Goal: Navigation & Orientation: Find specific page/section

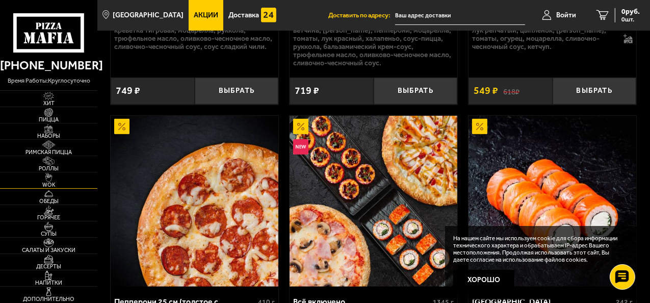
scroll to position [408, 0]
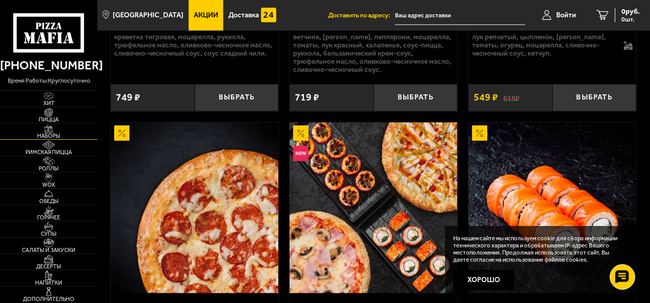
click at [49, 136] on span "Наборы" at bounding box center [48, 136] width 97 height 6
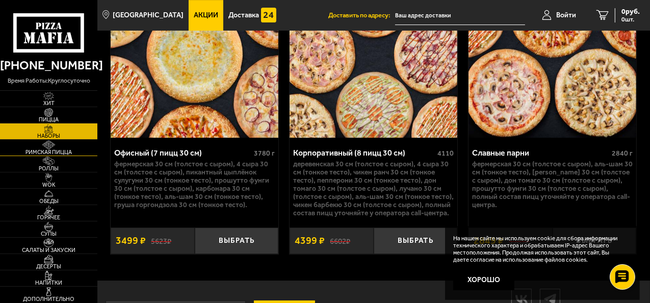
scroll to position [2907, 0]
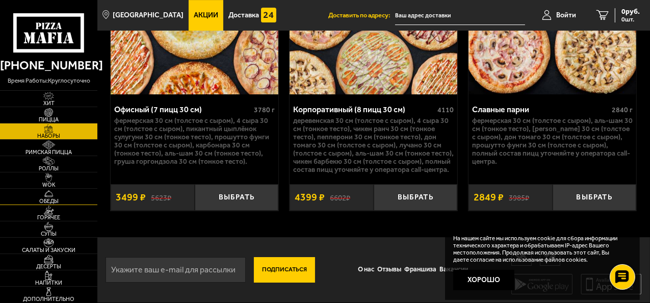
click at [61, 194] on img at bounding box center [49, 193] width 26 height 9
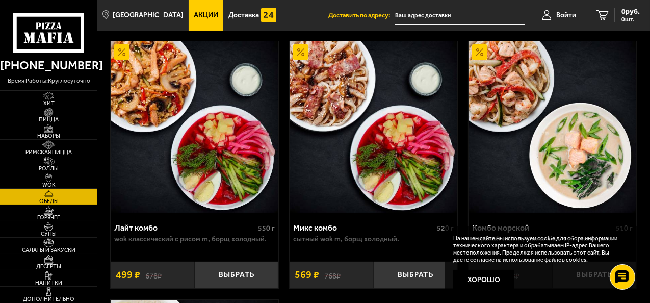
scroll to position [32, 0]
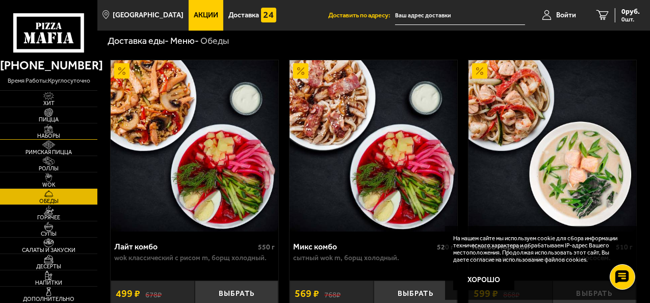
click at [50, 133] on span "Наборы" at bounding box center [48, 136] width 97 height 6
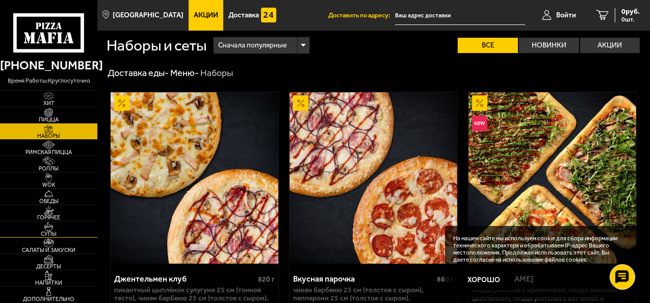
click at [49, 233] on span "Супы" at bounding box center [48, 234] width 97 height 6
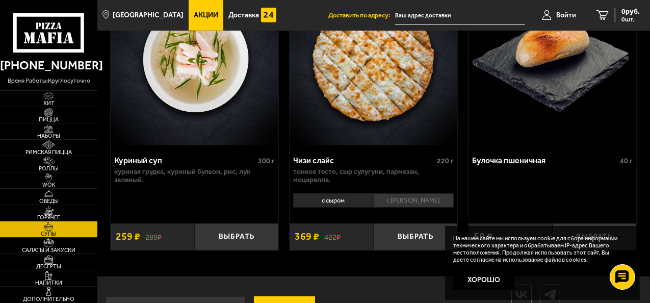
scroll to position [761, 0]
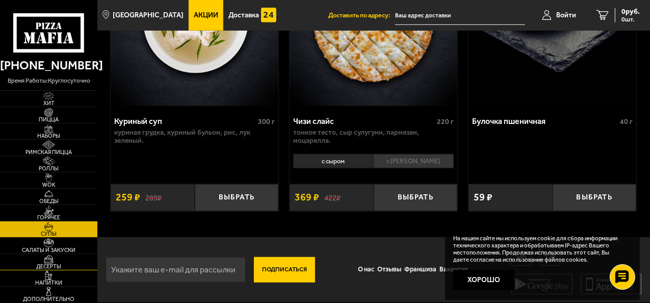
click at [44, 268] on span "Десерты" at bounding box center [48, 267] width 97 height 6
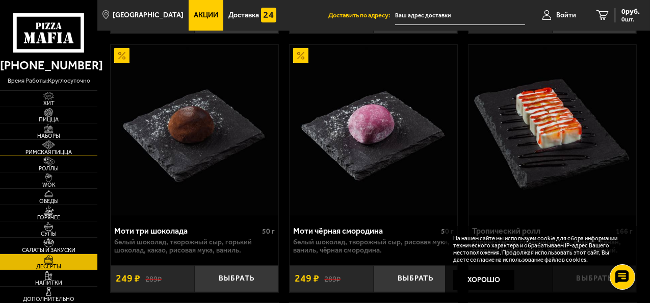
scroll to position [663, 0]
